Goal: Task Accomplishment & Management: Manage account settings

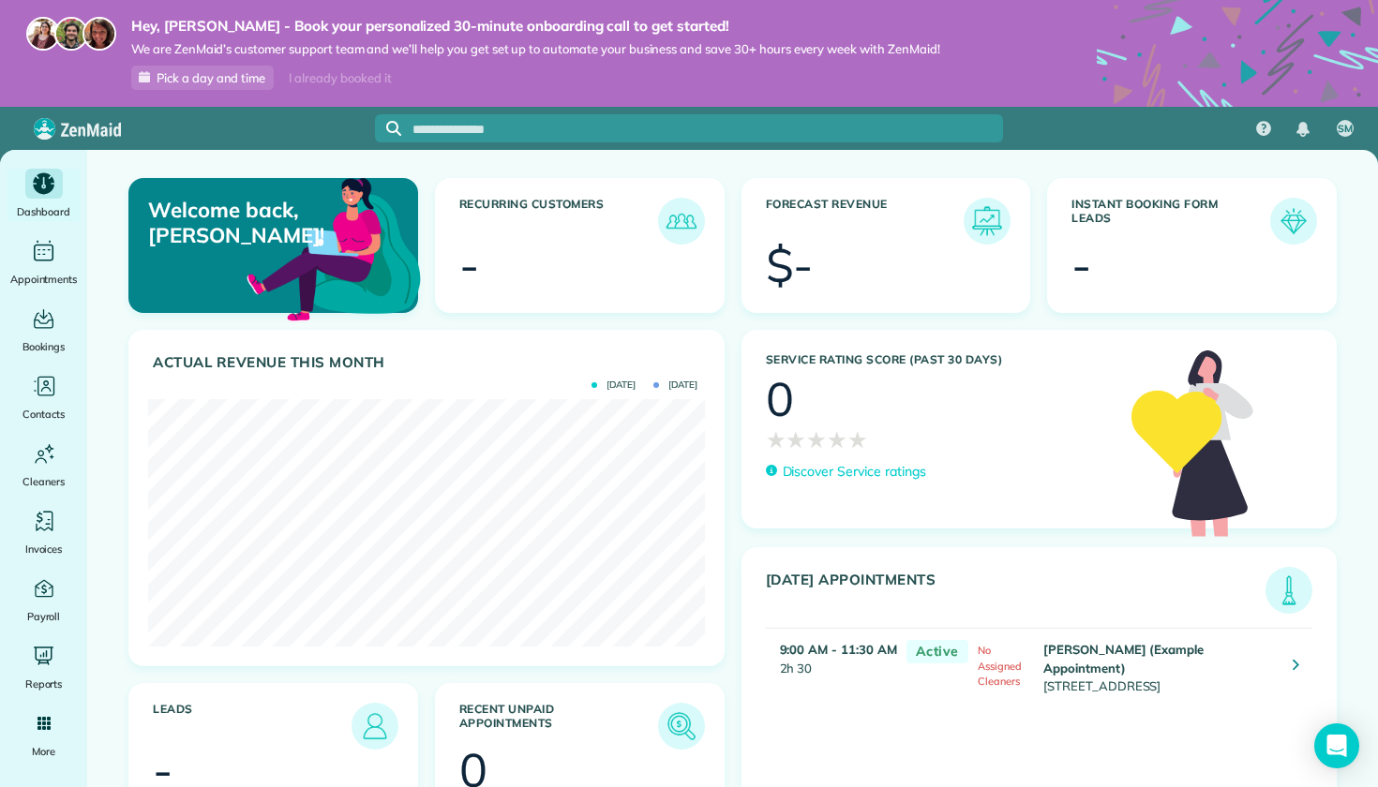
scroll to position [247, 556]
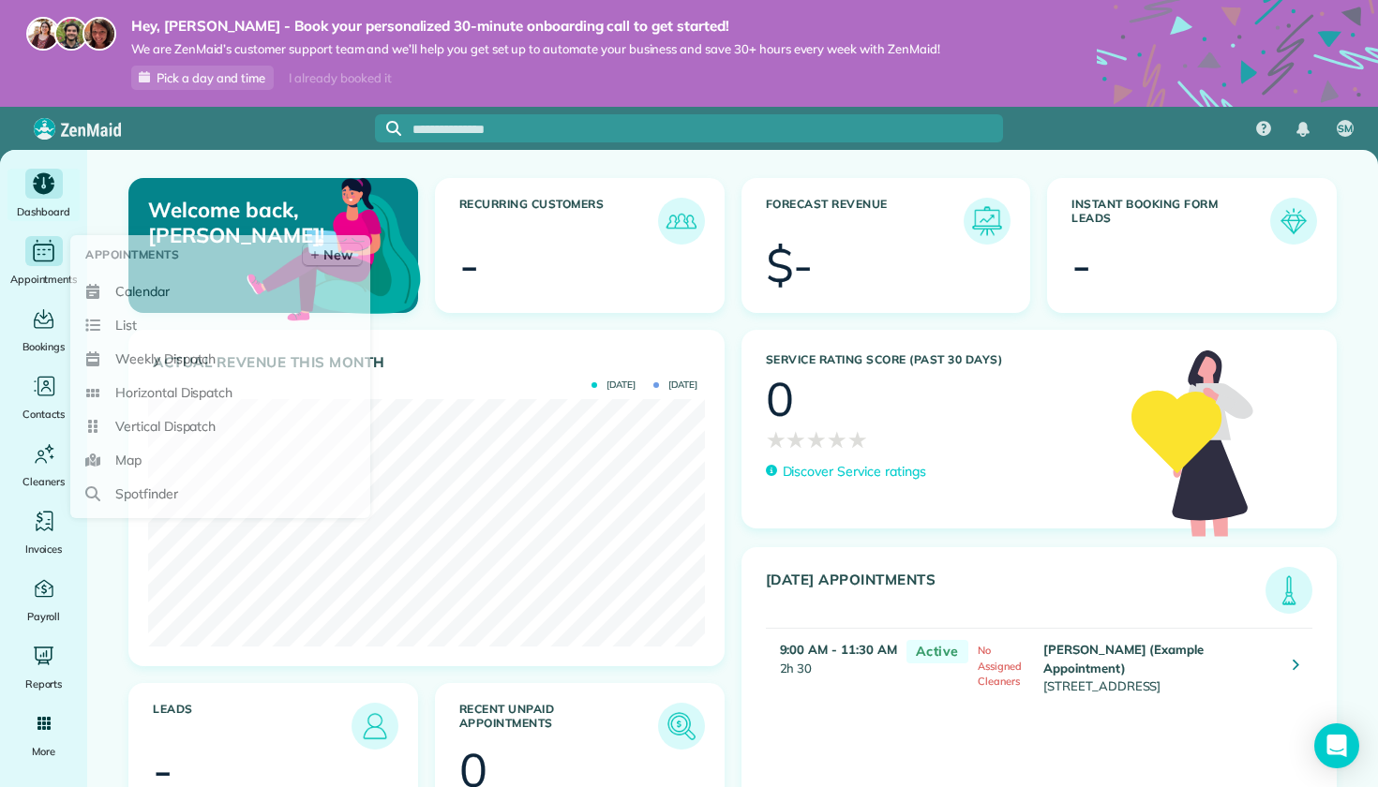
click at [44, 261] on icon "Main" at bounding box center [43, 252] width 27 height 26
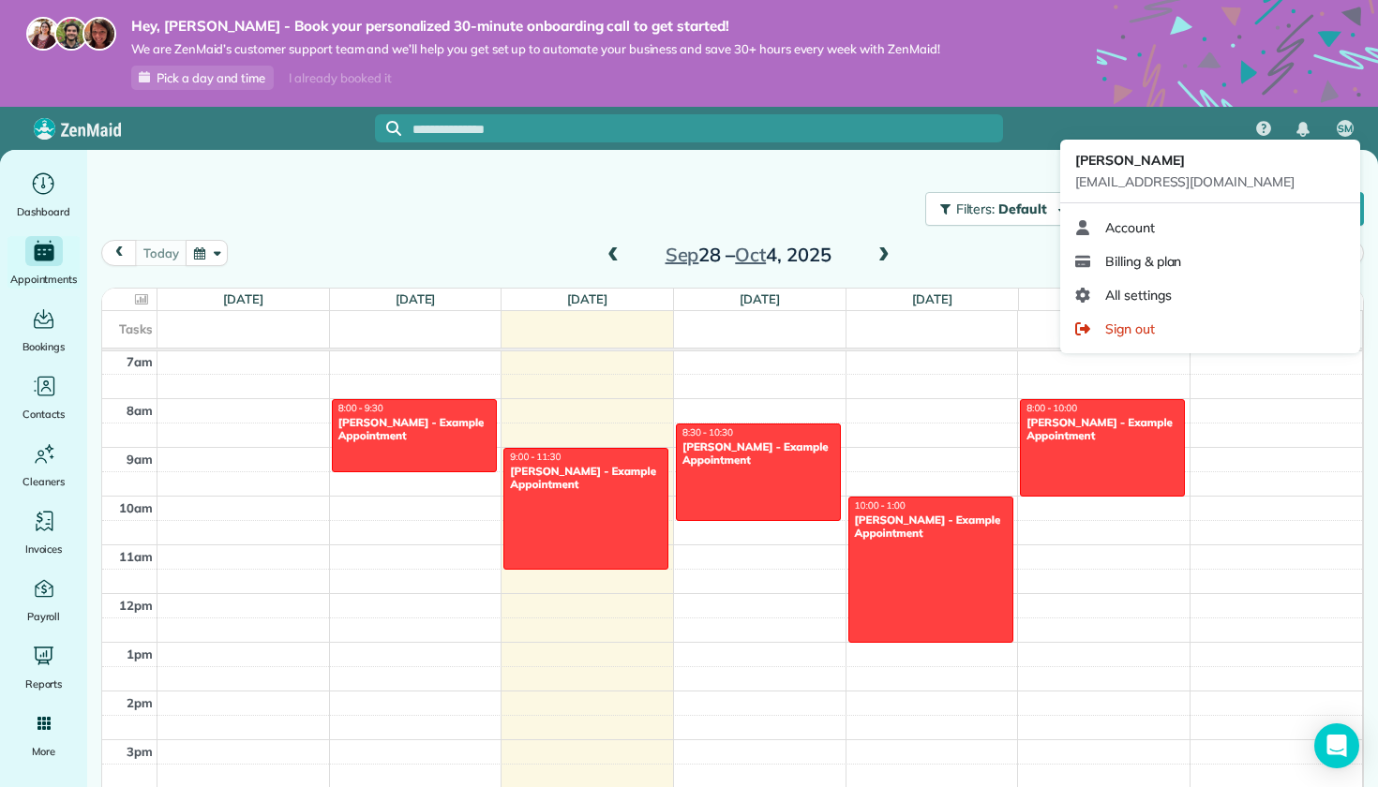
click at [1350, 125] on span "SM" at bounding box center [1344, 129] width 15 height 15
click at [1136, 233] on span "Account" at bounding box center [1130, 227] width 50 height 19
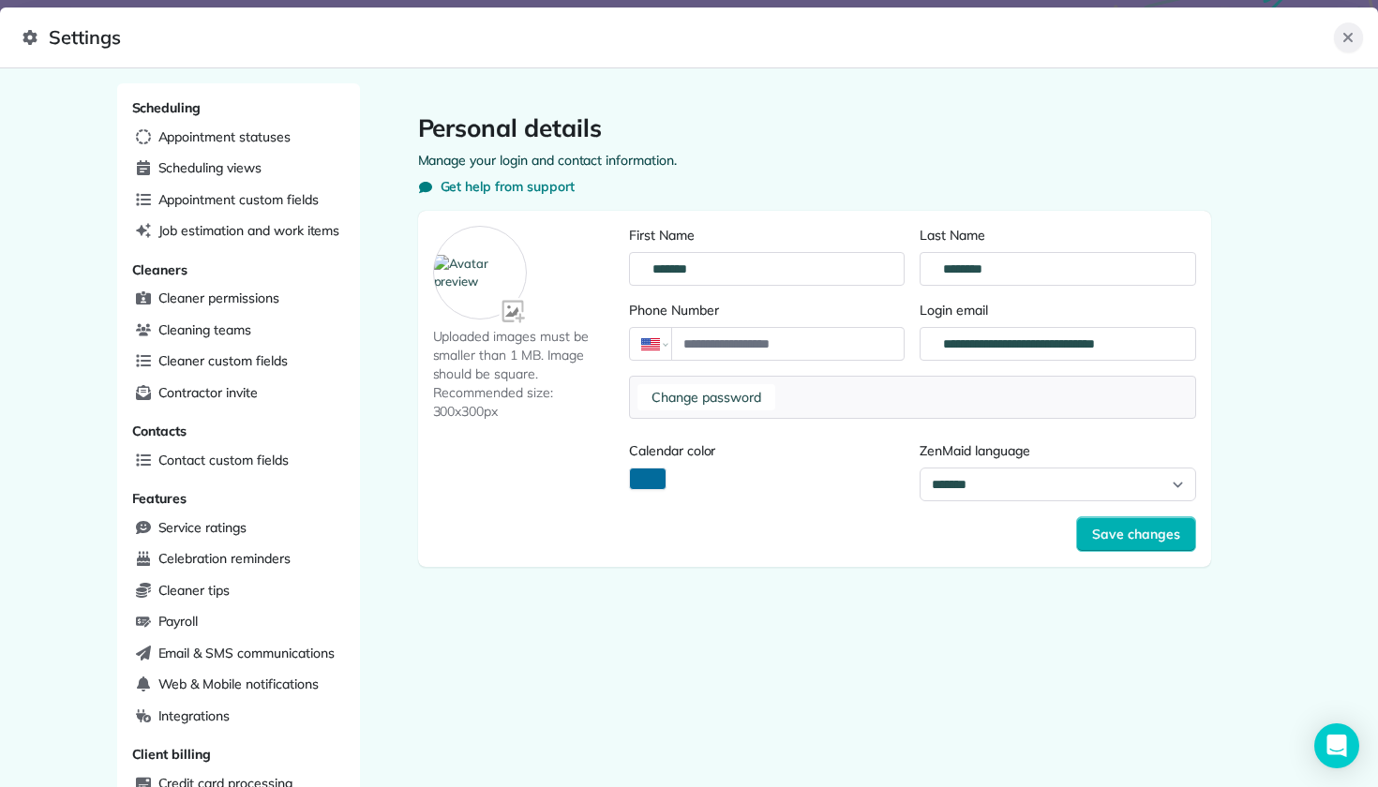
click at [1350, 36] on icon "Close" at bounding box center [1347, 37] width 9 height 9
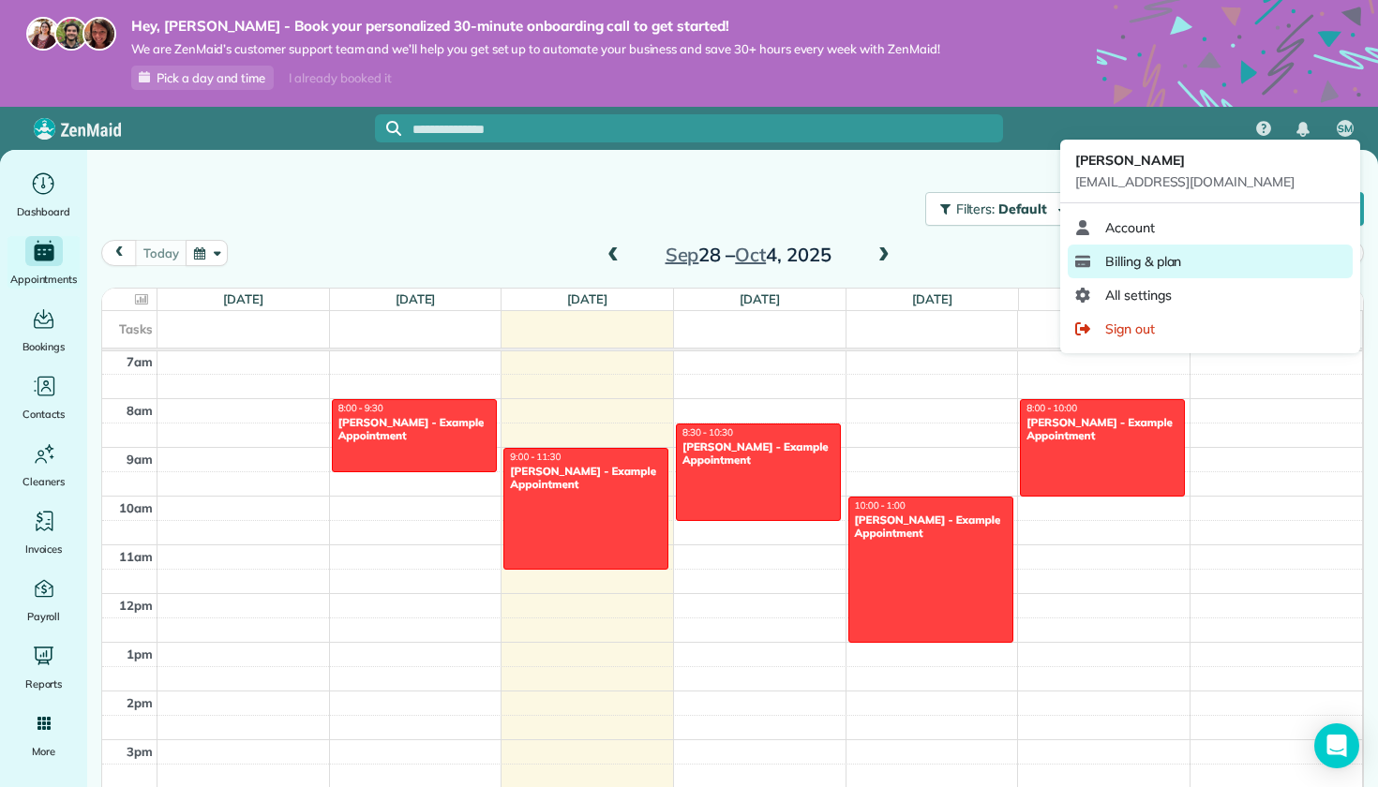
click at [1223, 267] on link "Billing & plan" at bounding box center [1209, 262] width 285 height 34
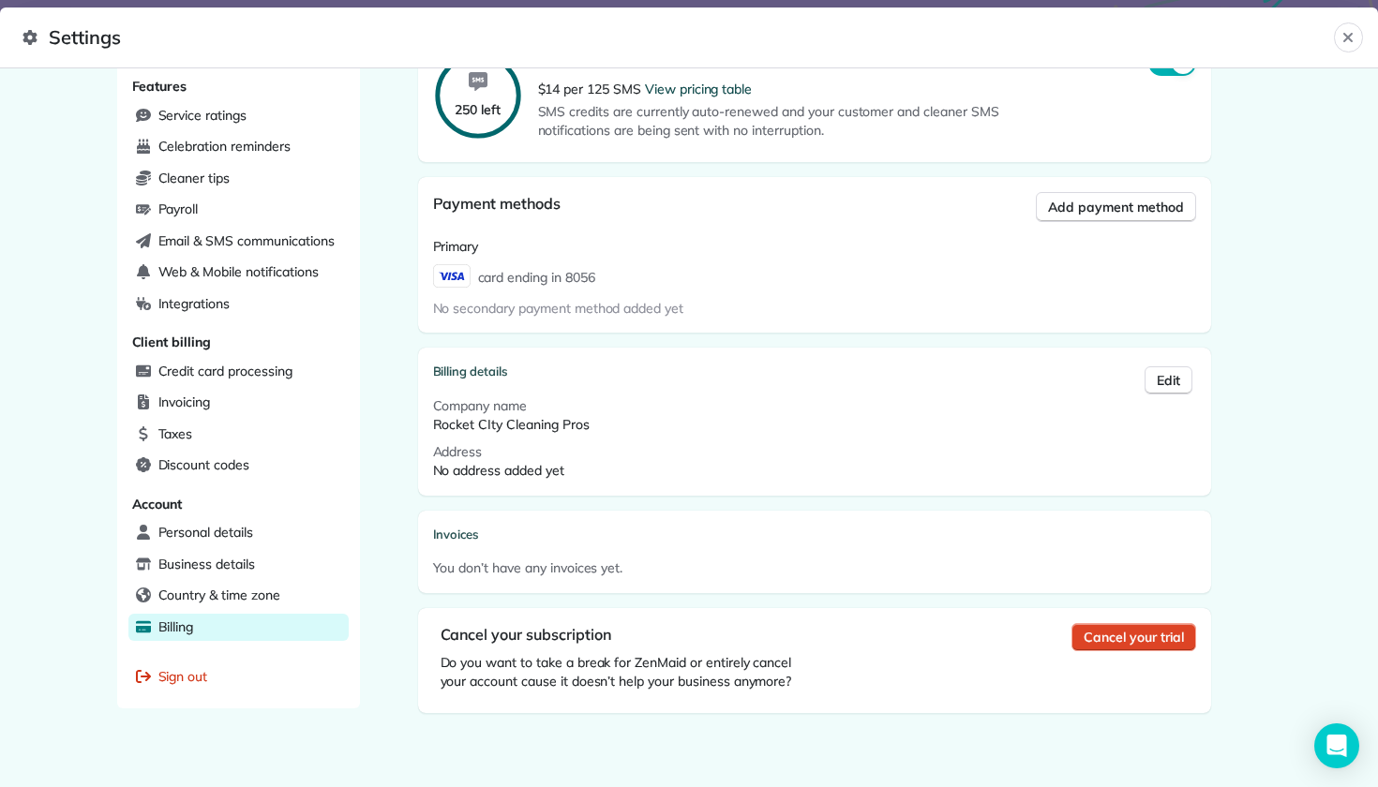
click at [1127, 632] on span "Cancel your trial" at bounding box center [1132, 637] width 99 height 19
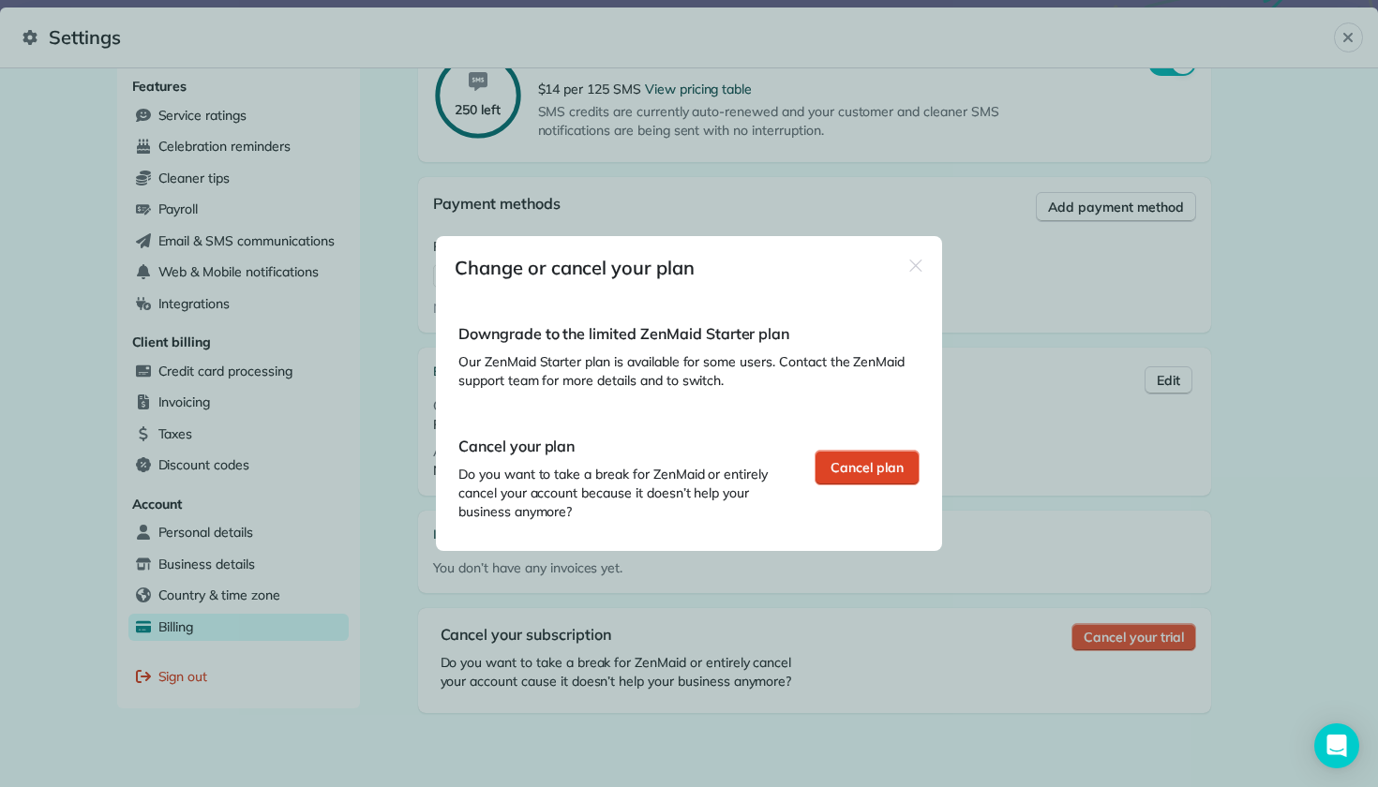
click at [870, 468] on span "Cancel plan" at bounding box center [866, 467] width 73 height 19
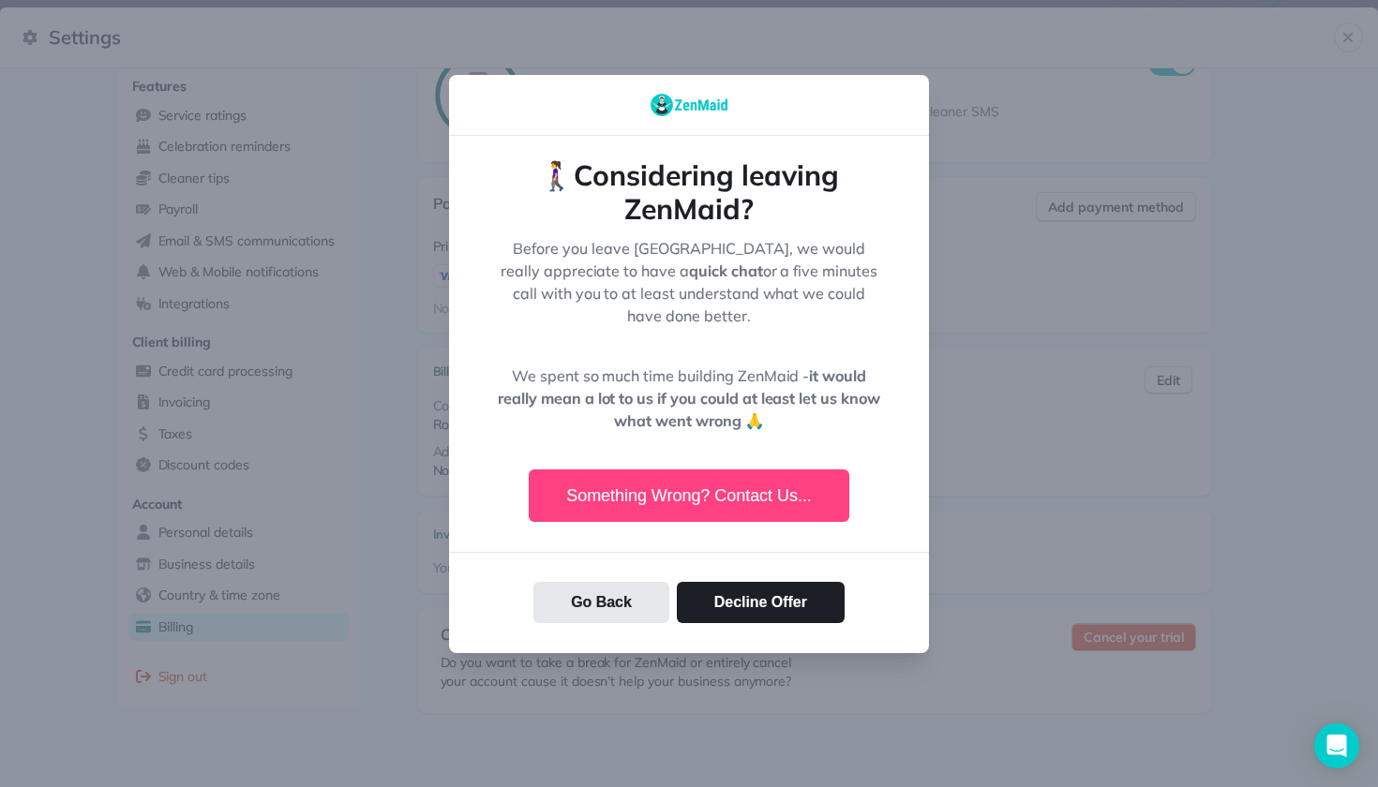
click at [1145, 635] on span "Cancel your trial" at bounding box center [1132, 637] width 99 height 19
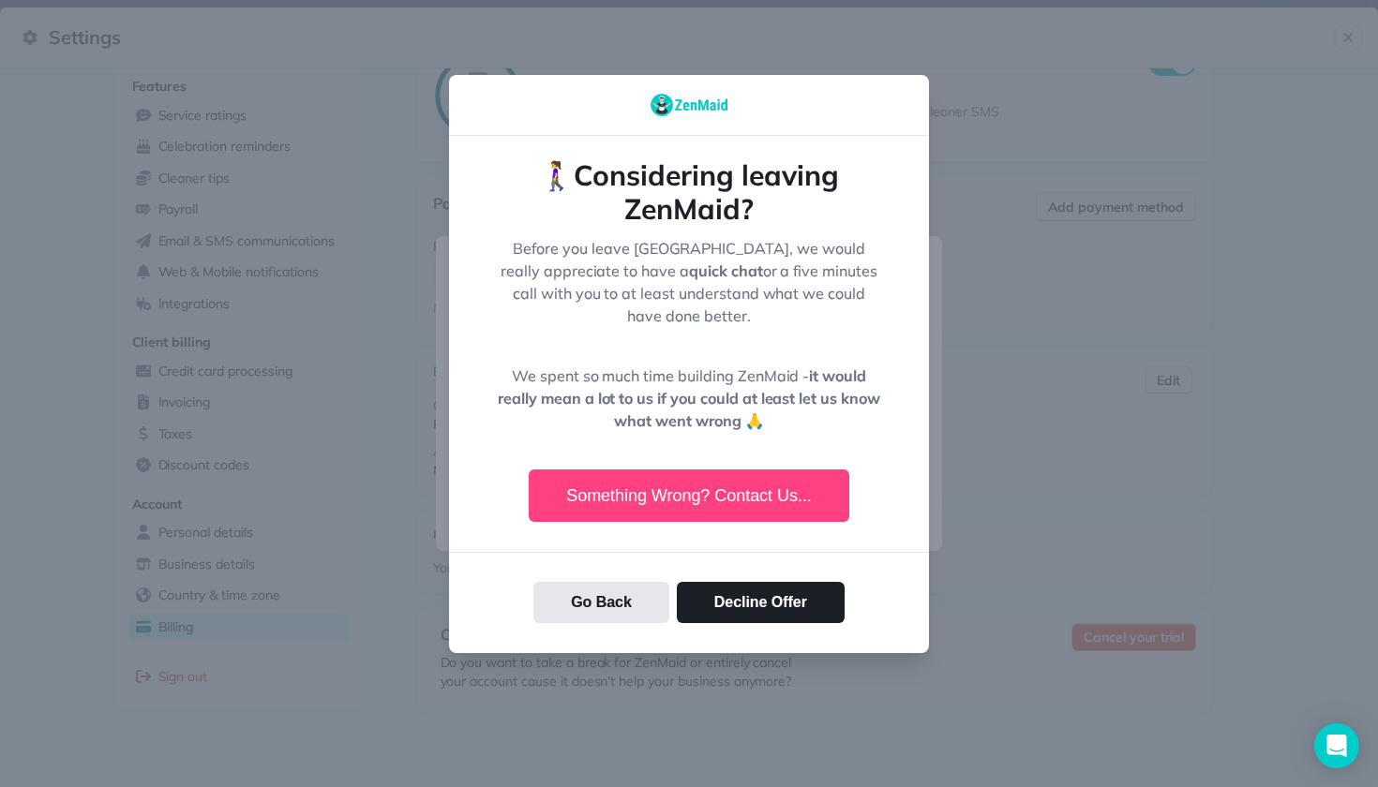
click at [857, 471] on span "Cancel plan" at bounding box center [866, 467] width 73 height 19
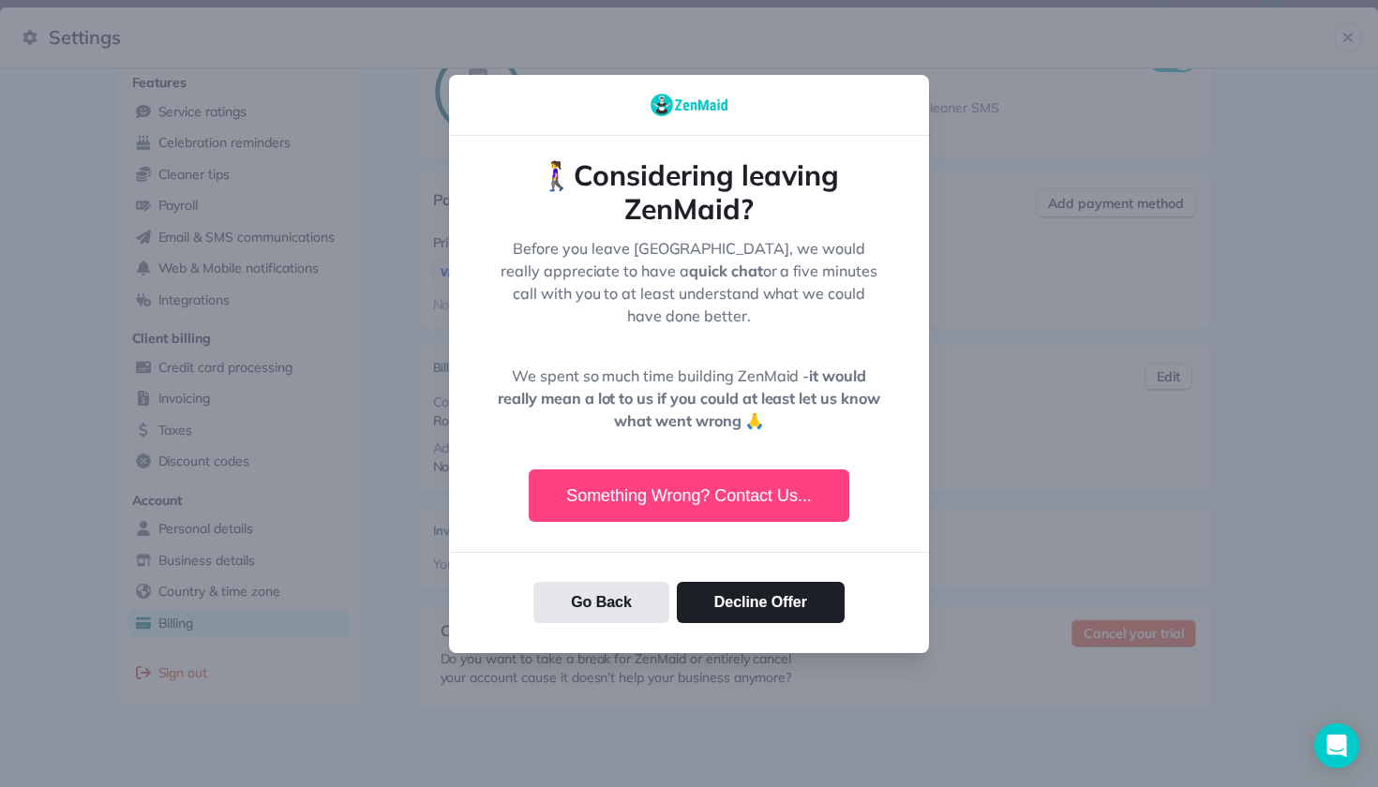
scroll to position [412, 0]
click at [1119, 639] on span "Cancel your trial" at bounding box center [1132, 637] width 99 height 19
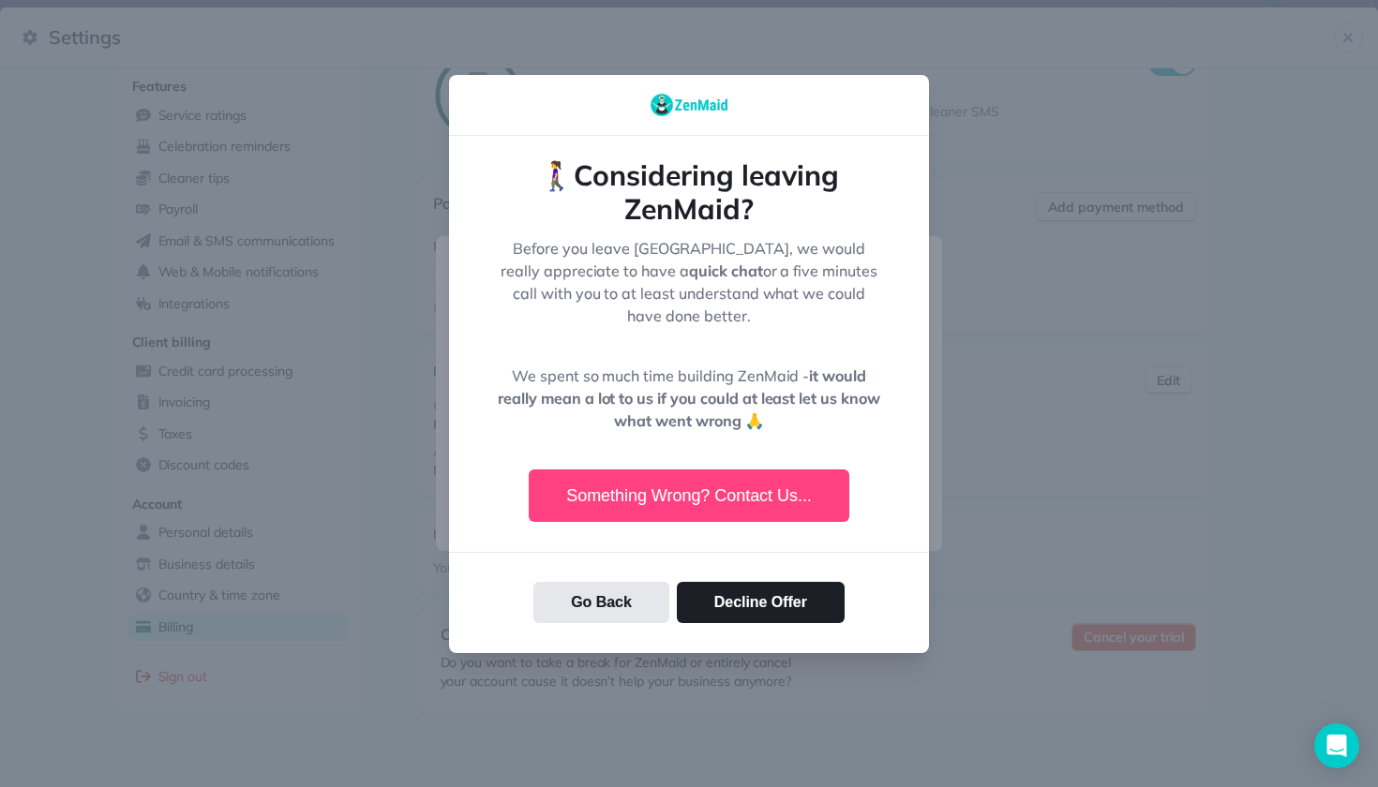
click at [852, 470] on span "Cancel plan" at bounding box center [866, 467] width 73 height 19
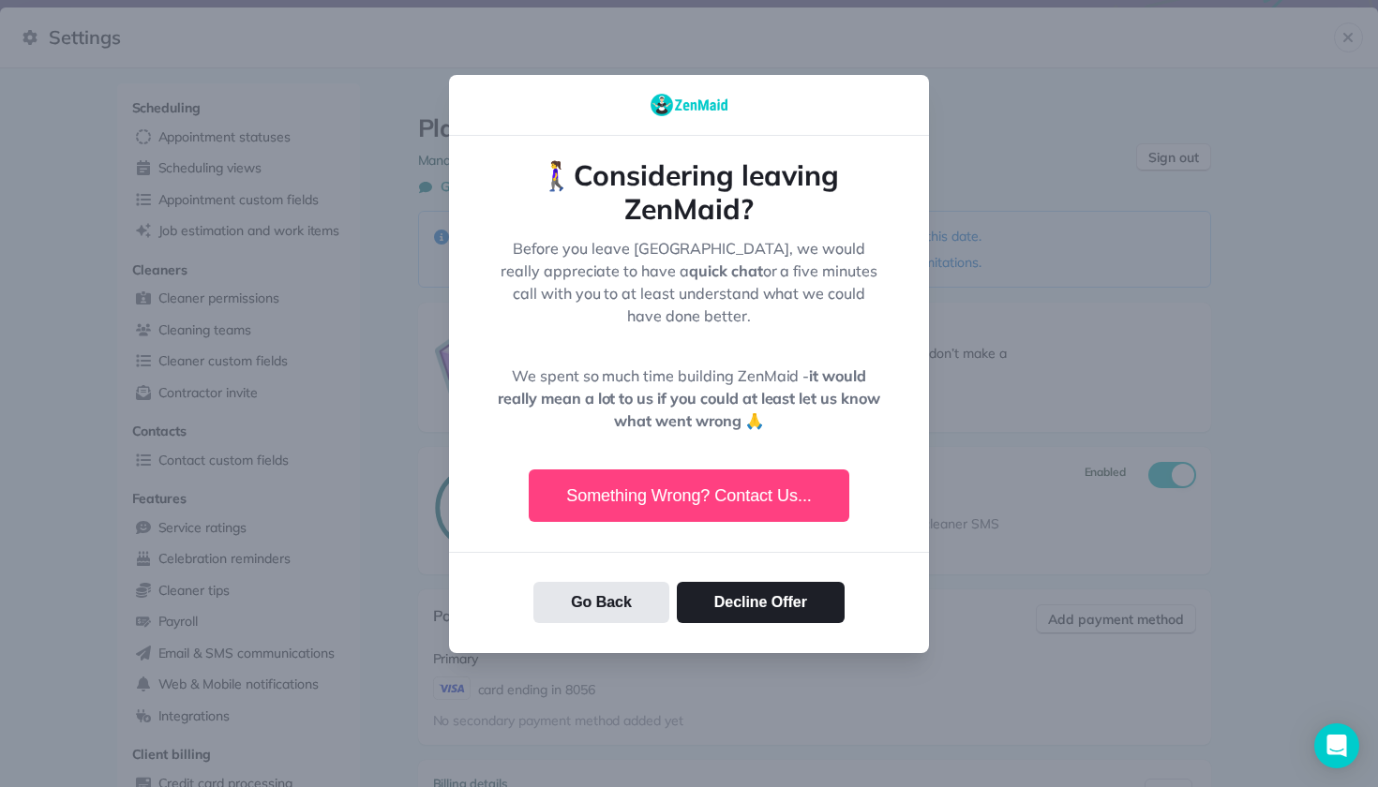
scroll to position [0, 0]
